Goal: Entertainment & Leisure: Consume media (video, audio)

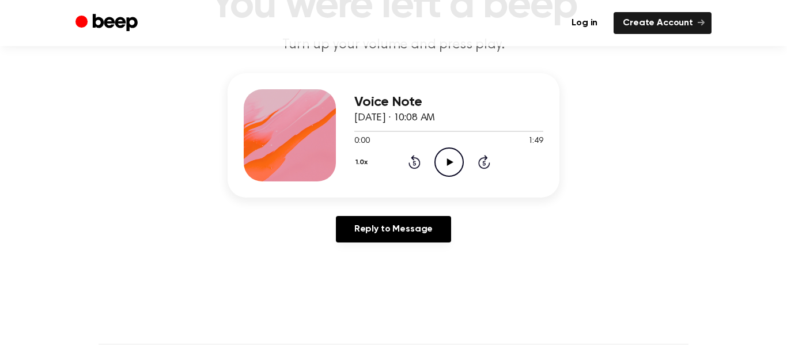
click at [445, 168] on icon "Play Audio" at bounding box center [448, 161] width 29 height 29
click at [445, 168] on icon "Pause Audio" at bounding box center [448, 161] width 29 height 29
click at [444, 168] on icon "Play Audio" at bounding box center [448, 161] width 29 height 29
click at [355, 131] on div at bounding box center [448, 131] width 189 height 1
click at [450, 161] on icon at bounding box center [448, 161] width 5 height 7
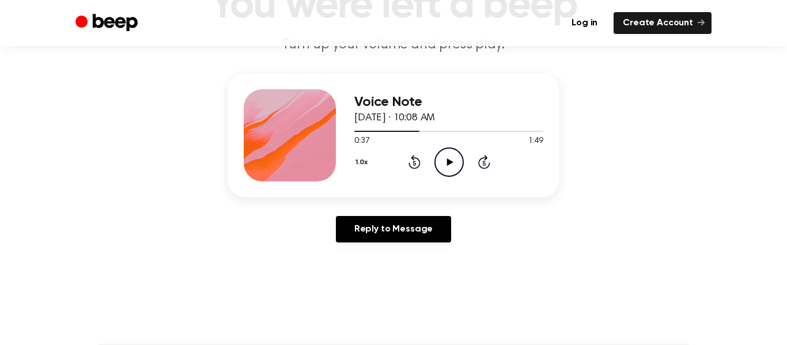
click at [451, 161] on icon at bounding box center [449, 161] width 6 height 7
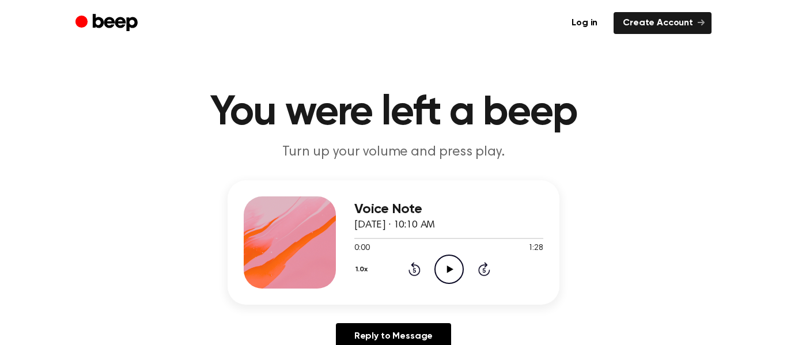
click at [449, 266] on icon "Play Audio" at bounding box center [448, 269] width 29 height 29
click at [477, 264] on icon "Skip 5 seconds" at bounding box center [483, 268] width 13 height 15
click at [436, 268] on icon "Play Audio" at bounding box center [448, 269] width 29 height 29
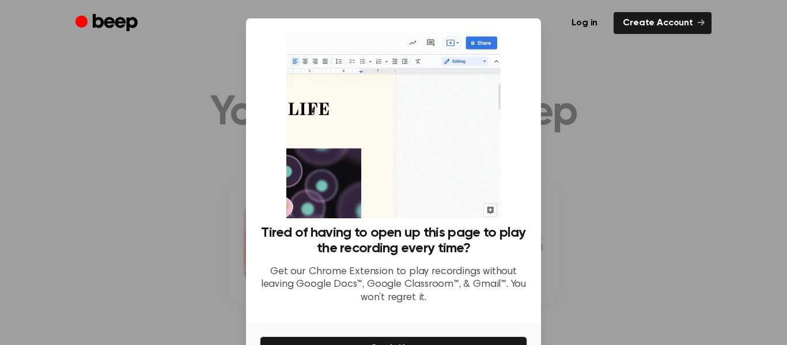
scroll to position [71, 0]
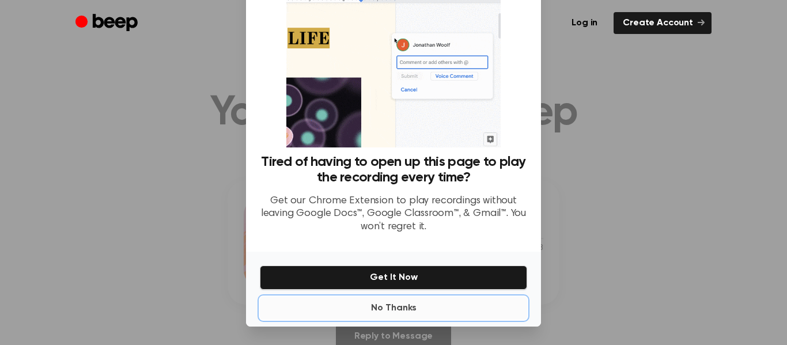
click at [457, 311] on button "No Thanks" at bounding box center [393, 308] width 267 height 23
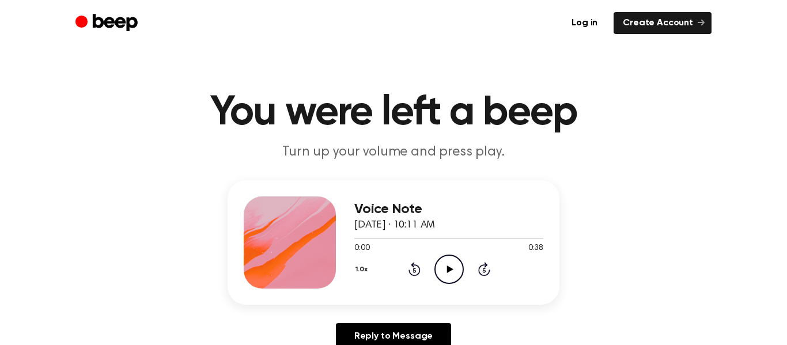
click at [447, 276] on icon "Play Audio" at bounding box center [448, 269] width 29 height 29
